Goal: Task Accomplishment & Management: Manage account settings

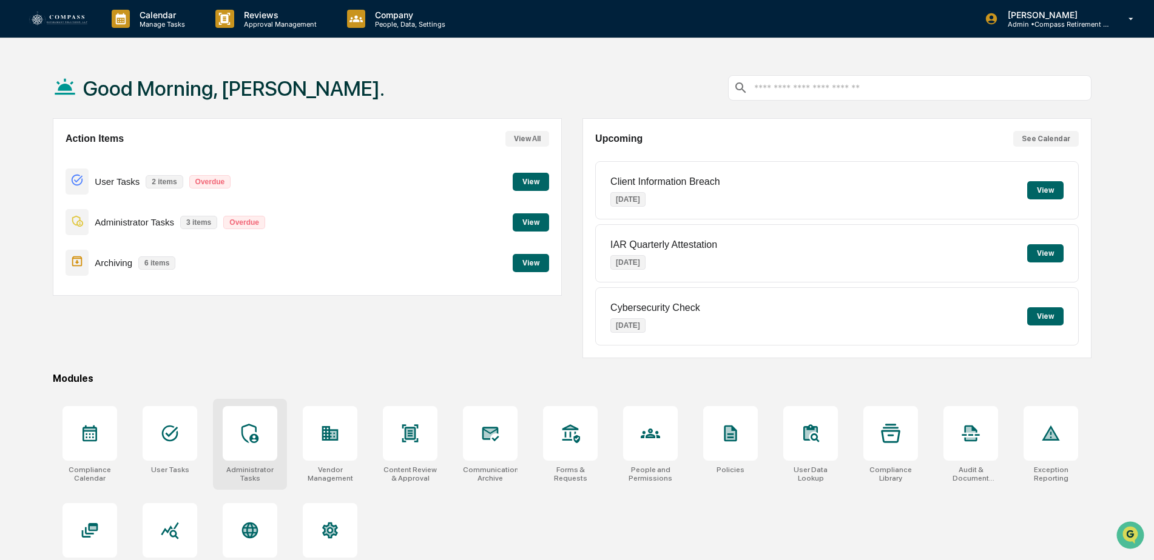
drag, startPoint x: 248, startPoint y: 462, endPoint x: 249, endPoint y: 448, distance: 13.4
click at [249, 459] on div "Administrator Tasks" at bounding box center [250, 444] width 74 height 91
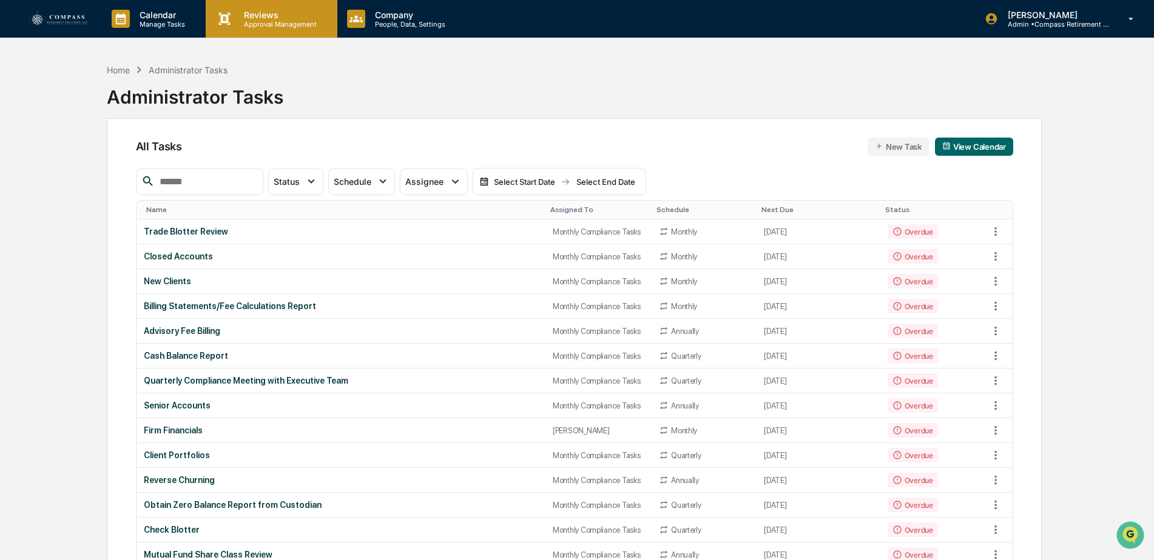
click at [259, 20] on p "Approval Management" at bounding box center [278, 24] width 89 height 8
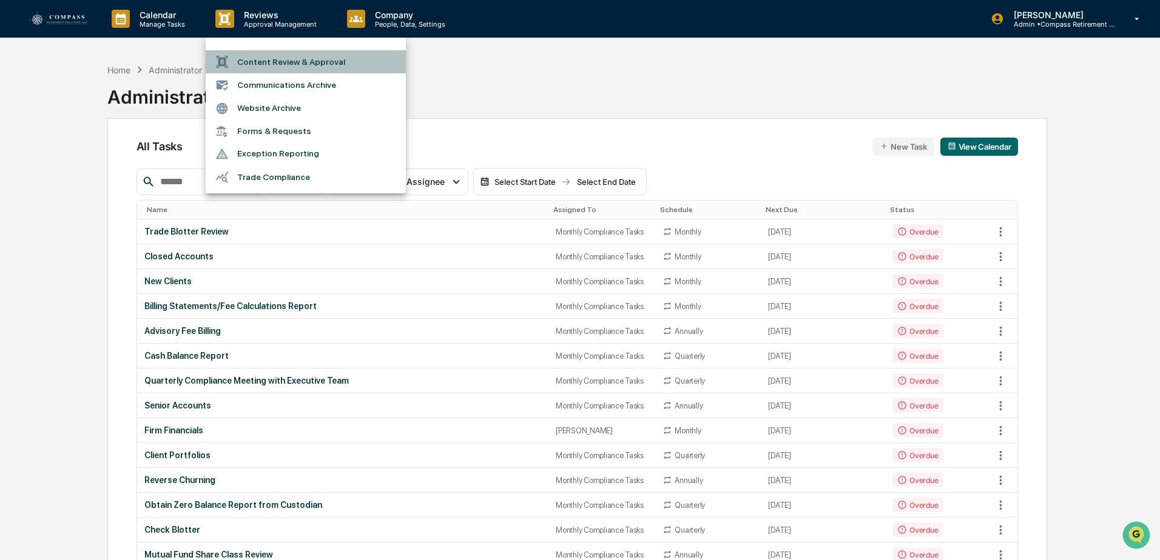
click at [267, 61] on li "Content Review & Approval" at bounding box center [306, 61] width 200 height 23
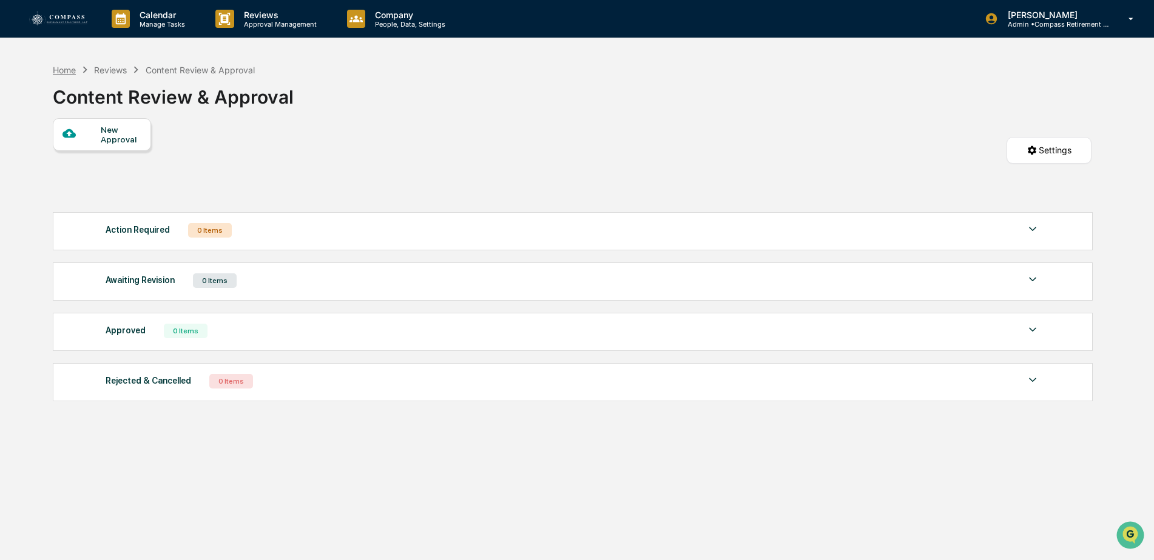
click at [74, 67] on div "Home" at bounding box center [64, 70] width 23 height 10
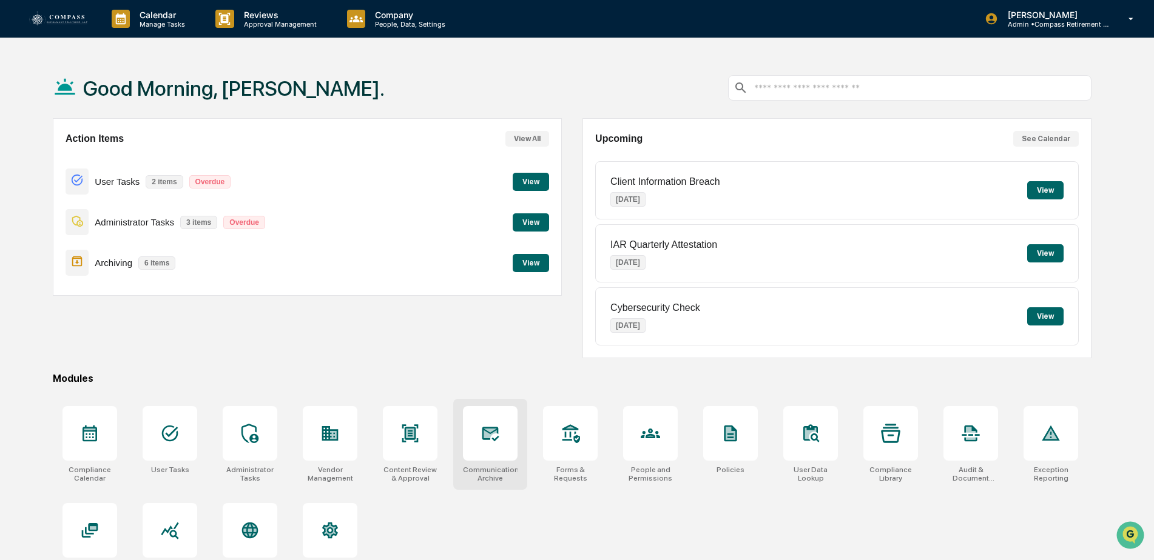
click at [485, 442] on icon at bounding box center [489, 433] width 19 height 19
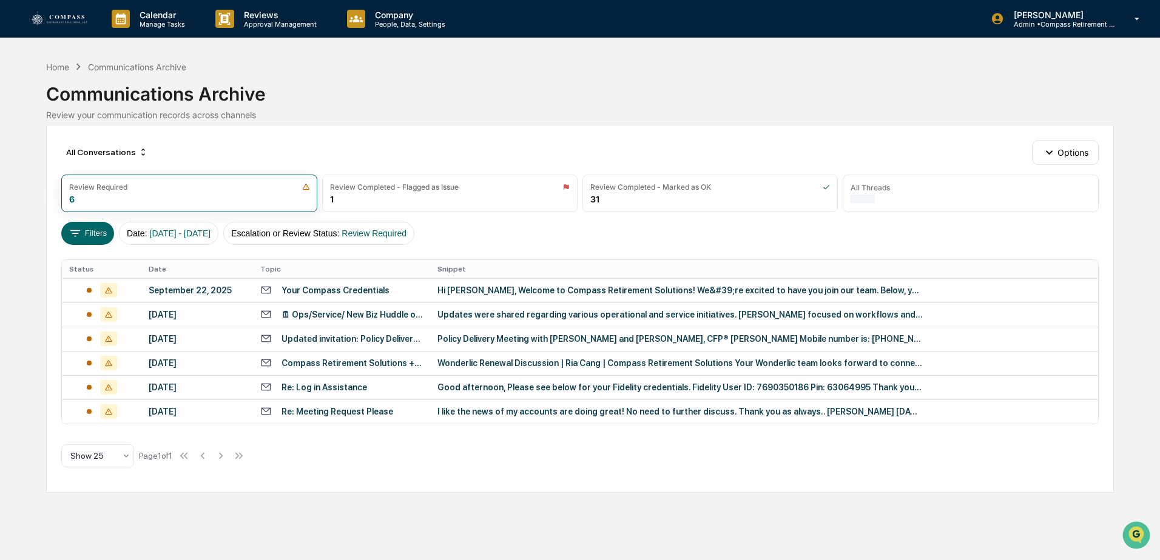
click at [49, 57] on div "Calendar Manage Tasks Reviews Approval Management Company People, Data, Setting…" at bounding box center [580, 280] width 1160 height 560
click at [53, 66] on div "Home" at bounding box center [57, 67] width 23 height 10
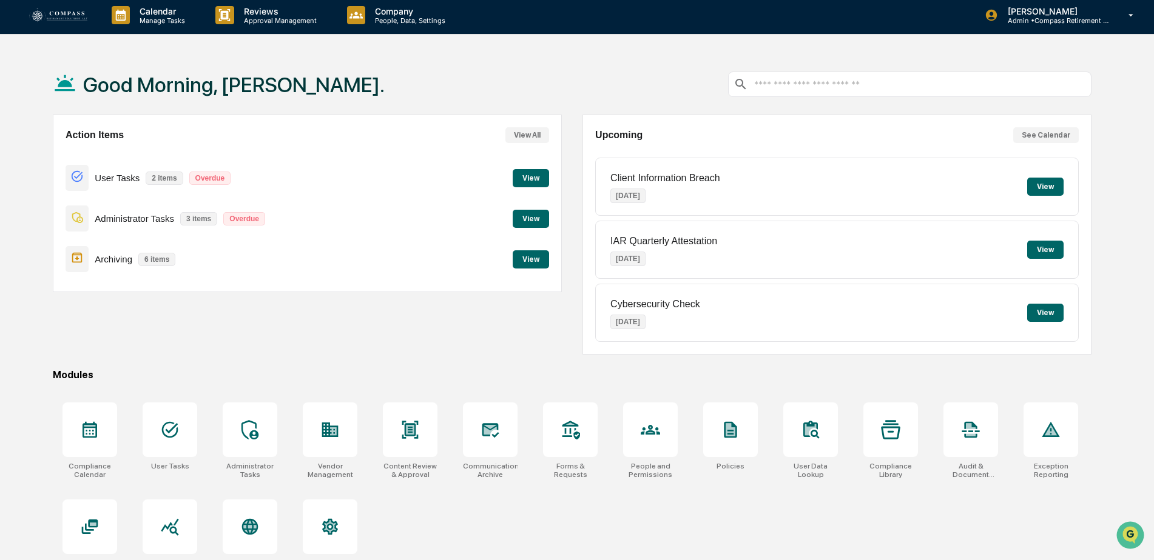
scroll to position [58, 0]
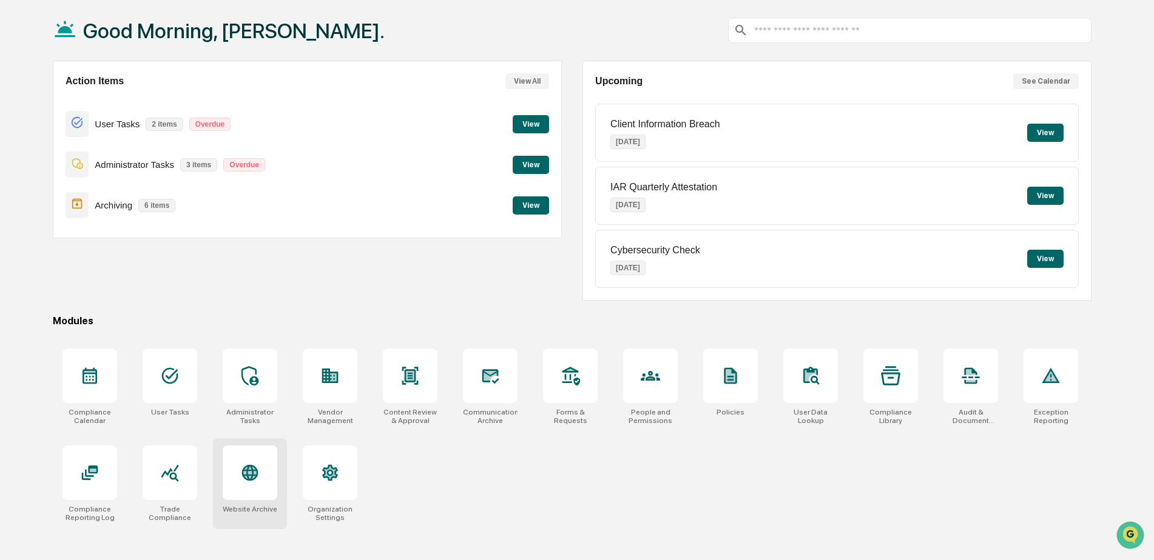
click at [250, 477] on icon at bounding box center [249, 472] width 13 height 13
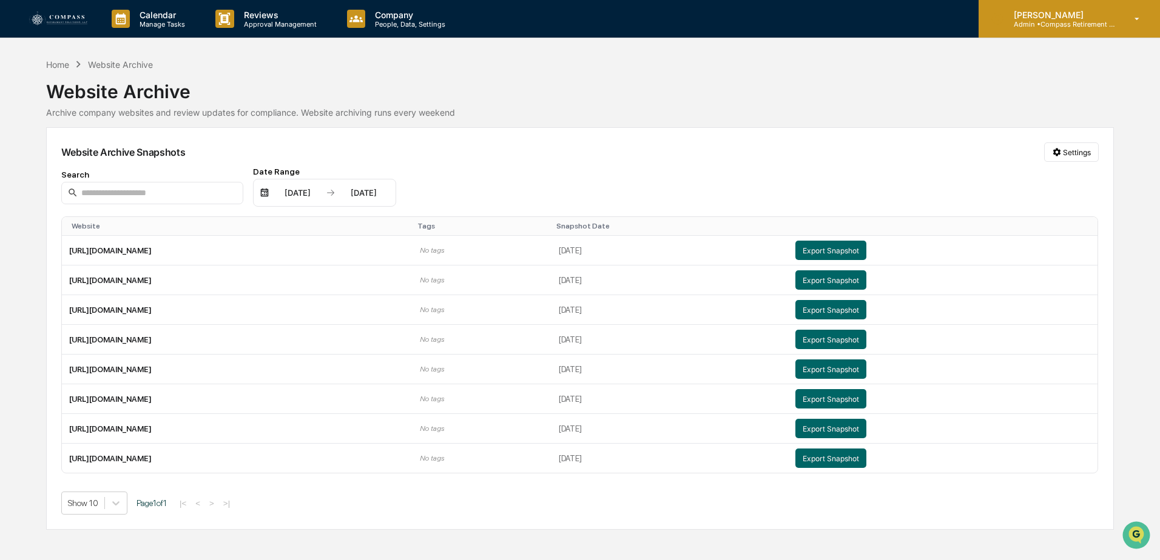
click at [1061, 6] on div "Sara Sparks Admin • Compass Retirement Solutions" at bounding box center [1068, 19] width 181 height 38
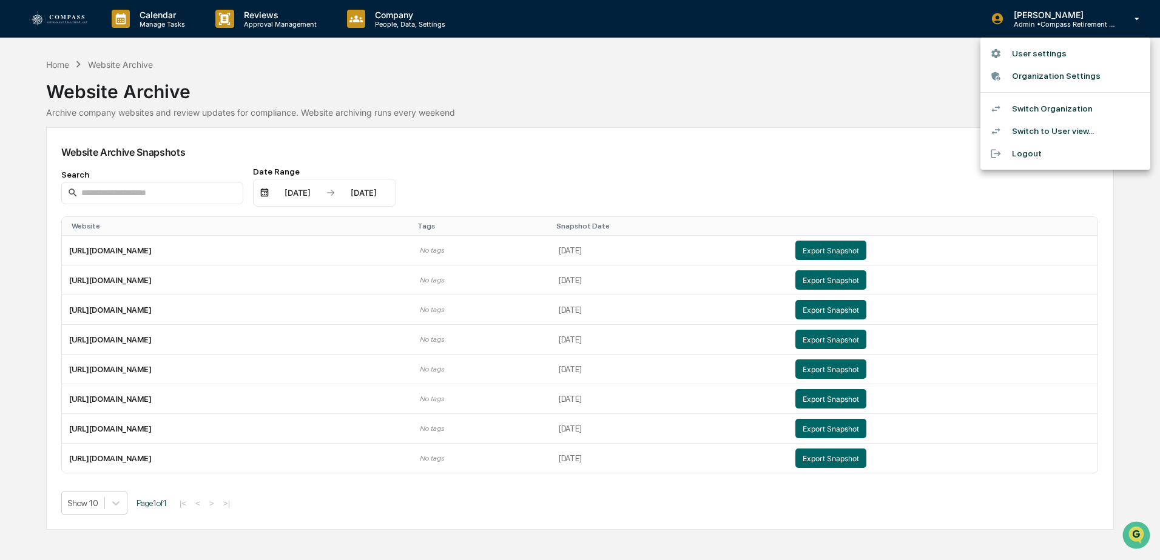
click at [1047, 110] on li "Switch Organization" at bounding box center [1065, 109] width 170 height 22
